Goal: Information Seeking & Learning: Learn about a topic

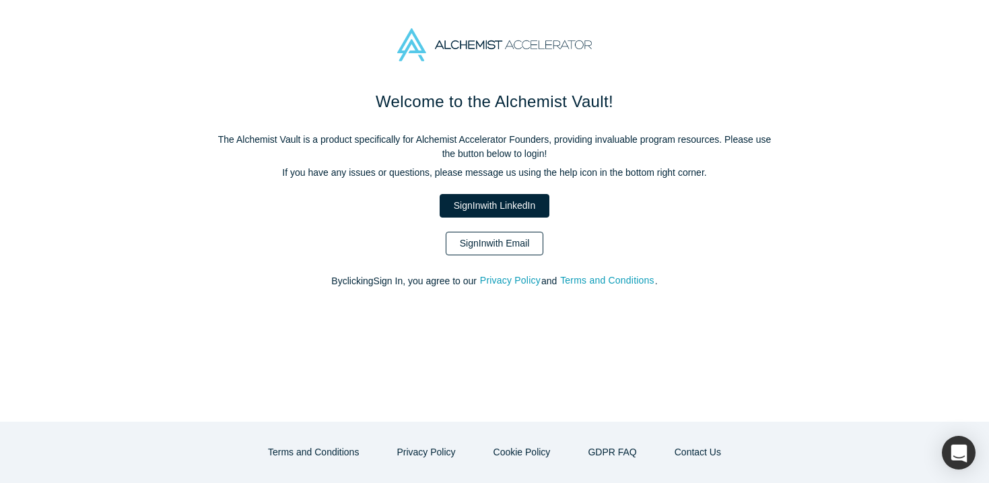
click at [490, 239] on link "Sign In with Email" at bounding box center [495, 244] width 98 height 24
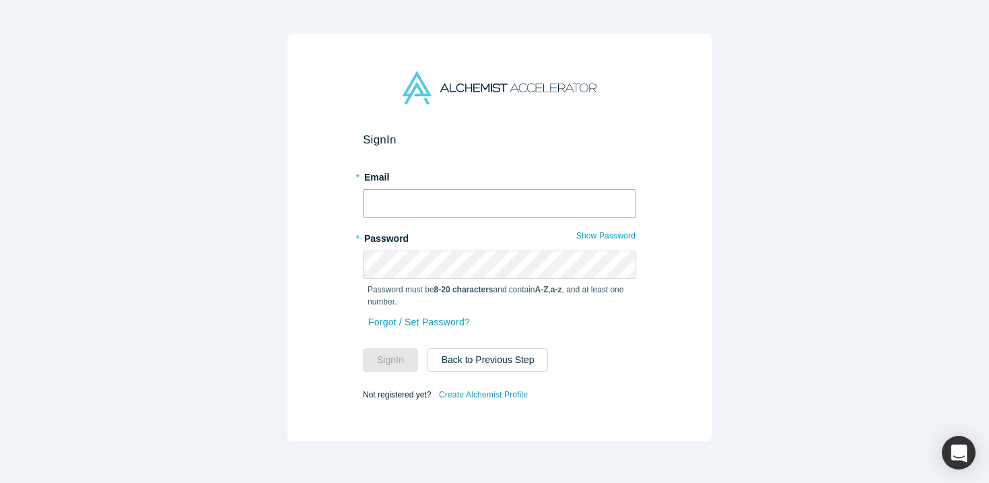
click at [471, 201] on input "text" at bounding box center [499, 203] width 273 height 28
type input "[EMAIL_ADDRESS][DOMAIN_NAME]"
click at [363, 348] on button "Sign In" at bounding box center [390, 360] width 55 height 24
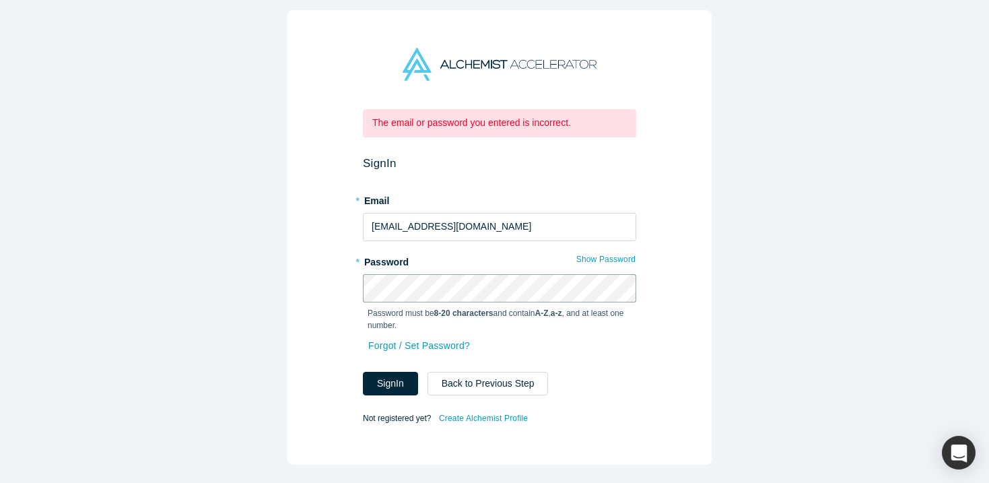
click at [296, 288] on div "The email or password you entered is incorrect. Sign In * Email [EMAIL_ADDRESS]…" at bounding box center [500, 237] width 424 height 455
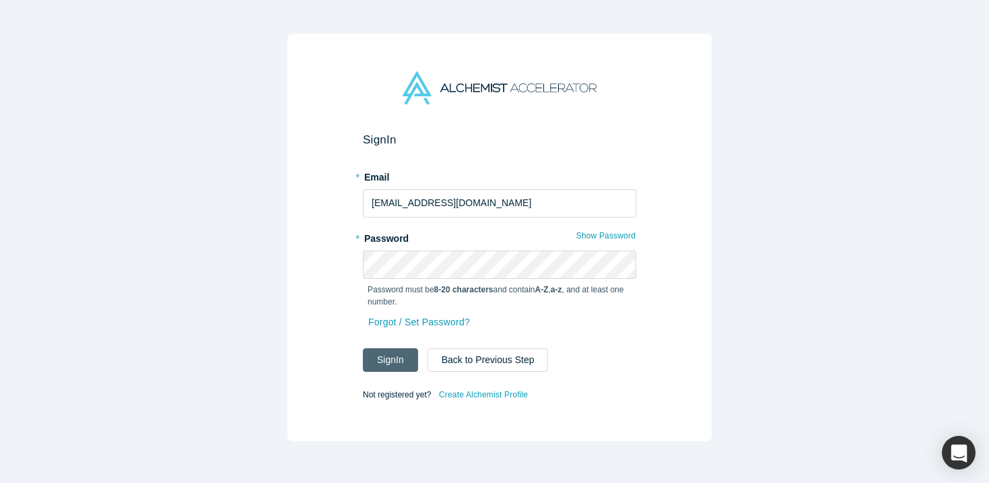
click at [399, 354] on button "Sign In" at bounding box center [390, 360] width 55 height 24
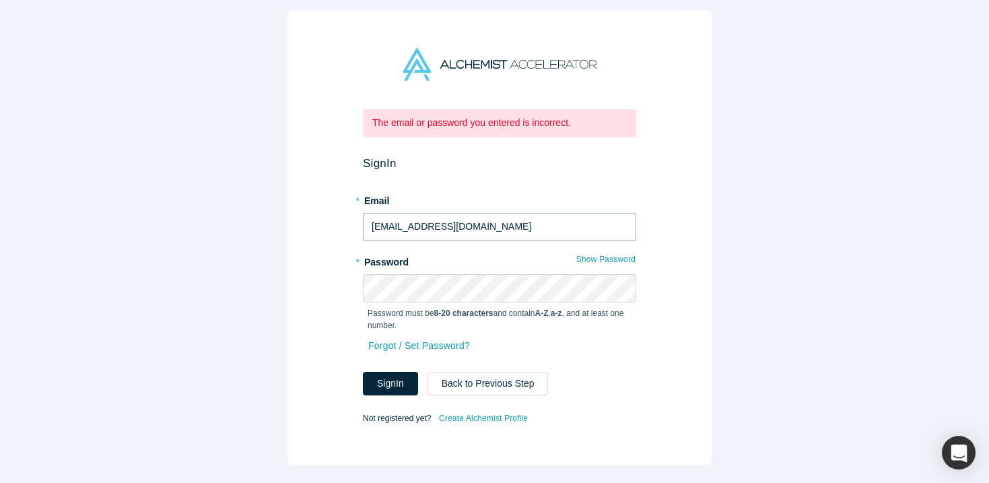
click at [422, 228] on input "ido@alchemsitaccelerator.com" at bounding box center [499, 227] width 273 height 28
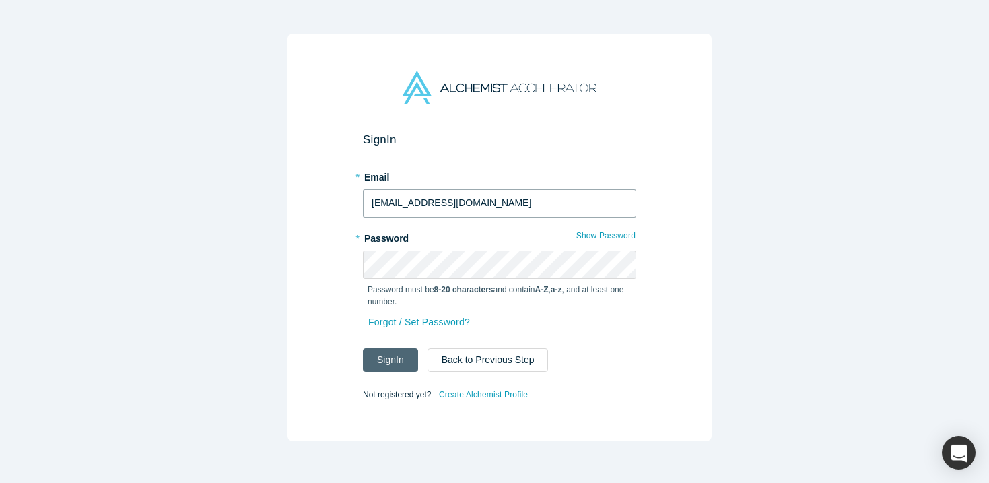
type input "ido@alchemistaccelerator.com"
click at [387, 361] on button "Sign In" at bounding box center [390, 360] width 55 height 24
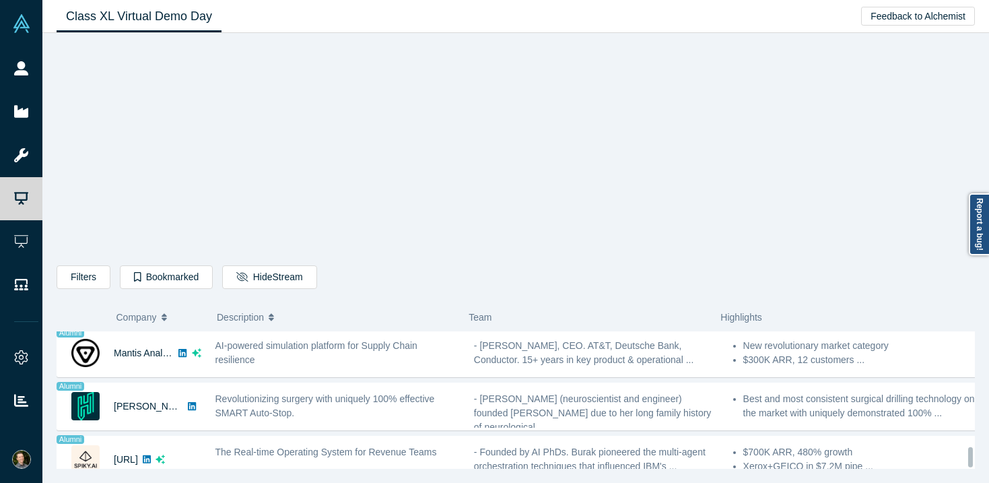
scroll to position [1140, 0]
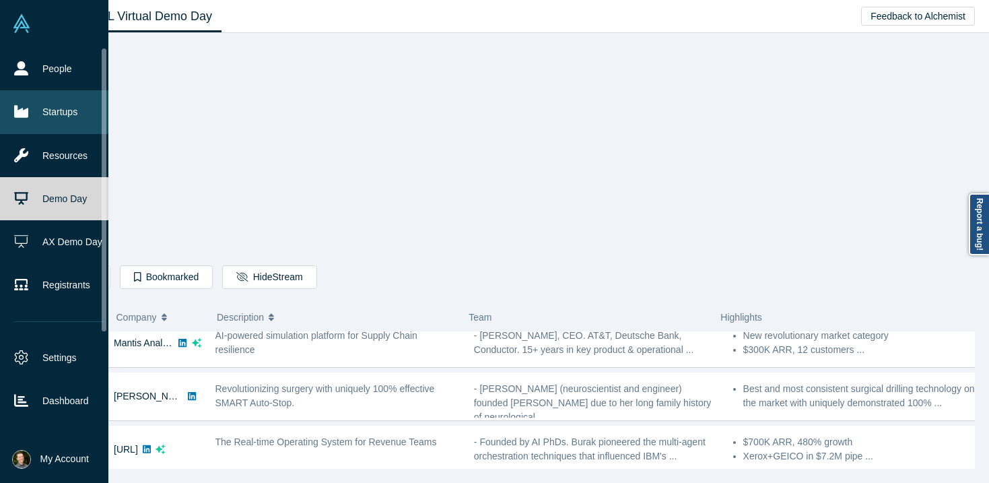
click at [56, 114] on link "Startups" at bounding box center [59, 111] width 119 height 43
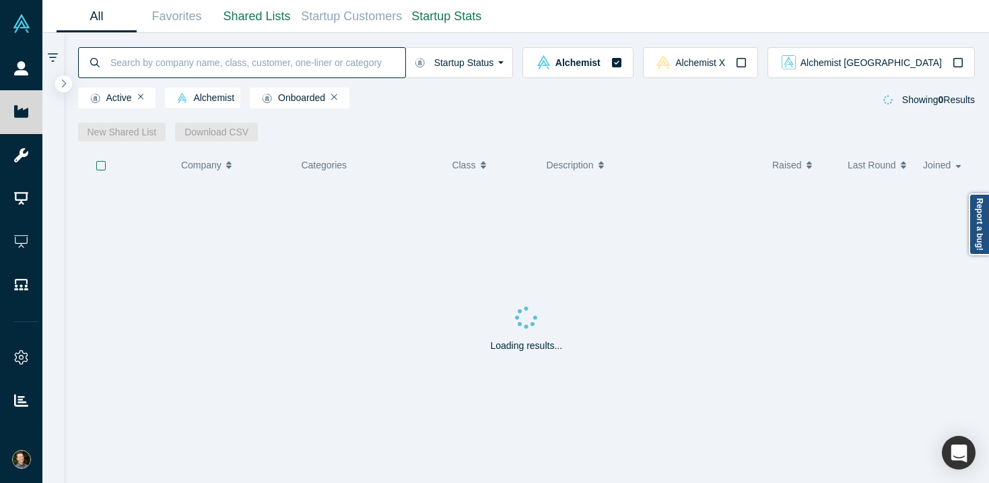
click at [213, 66] on input at bounding box center [257, 62] width 296 height 32
type input "opsync"
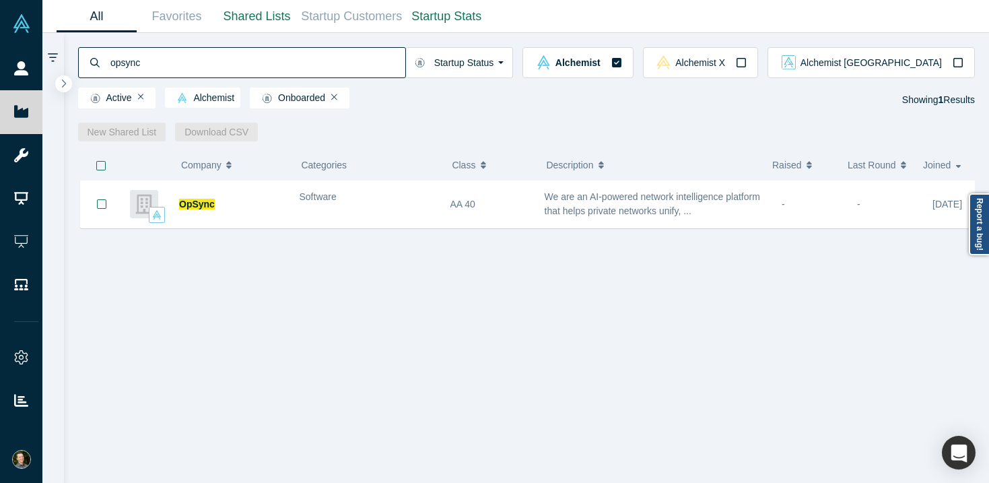
click at [201, 208] on span "OpSync" at bounding box center [197, 204] width 36 height 11
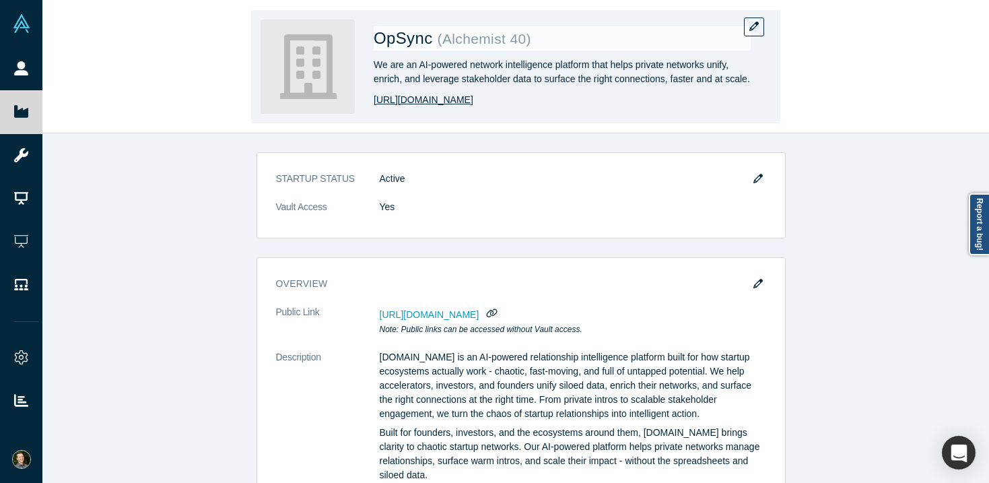
click at [434, 102] on link "http://opsynchealth.com" at bounding box center [424, 100] width 100 height 14
